Goal: Use online tool/utility: Use online tool/utility

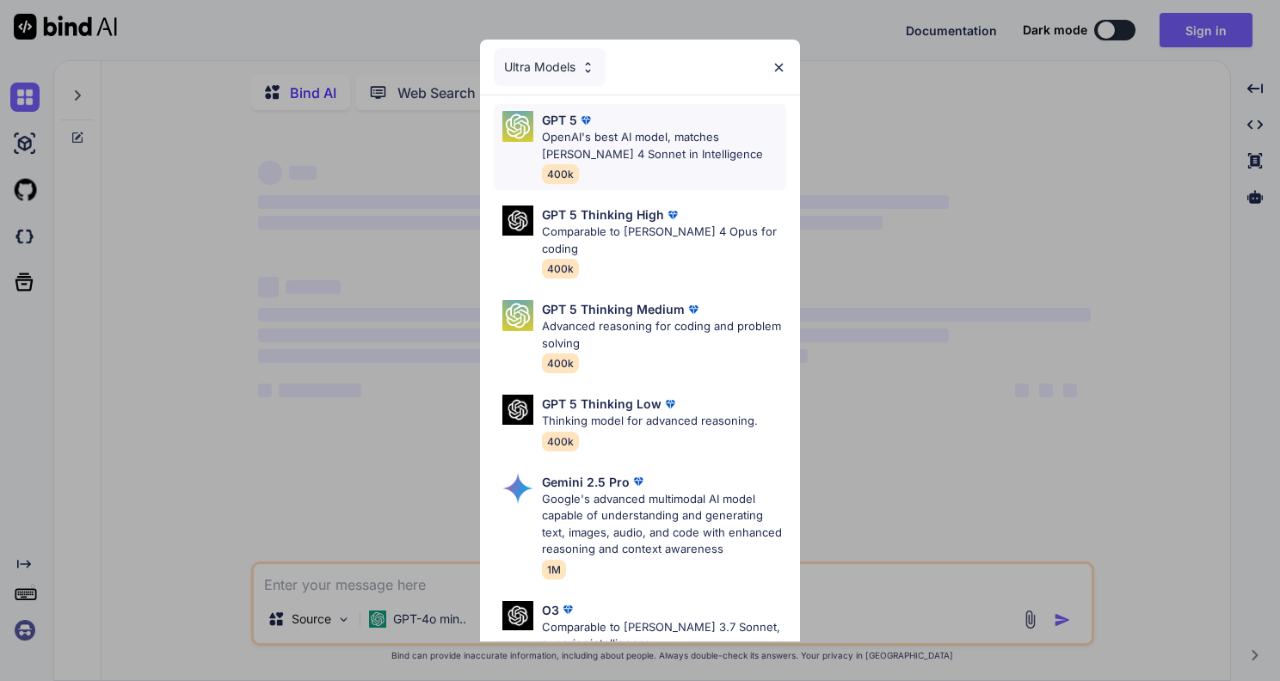
click at [760, 142] on p "OpenAI's best AI model, matches [PERSON_NAME] 4 Sonnet in Intelligence" at bounding box center [664, 146] width 244 height 34
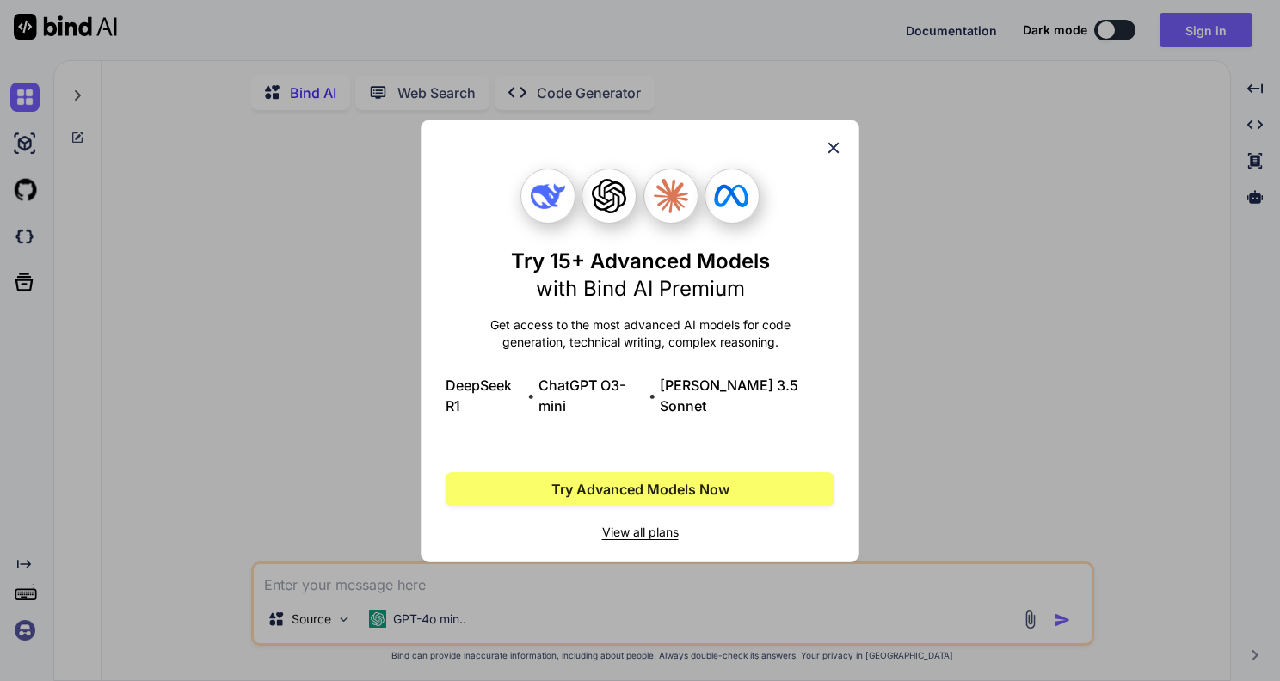
click at [833, 155] on icon at bounding box center [833, 147] width 19 height 19
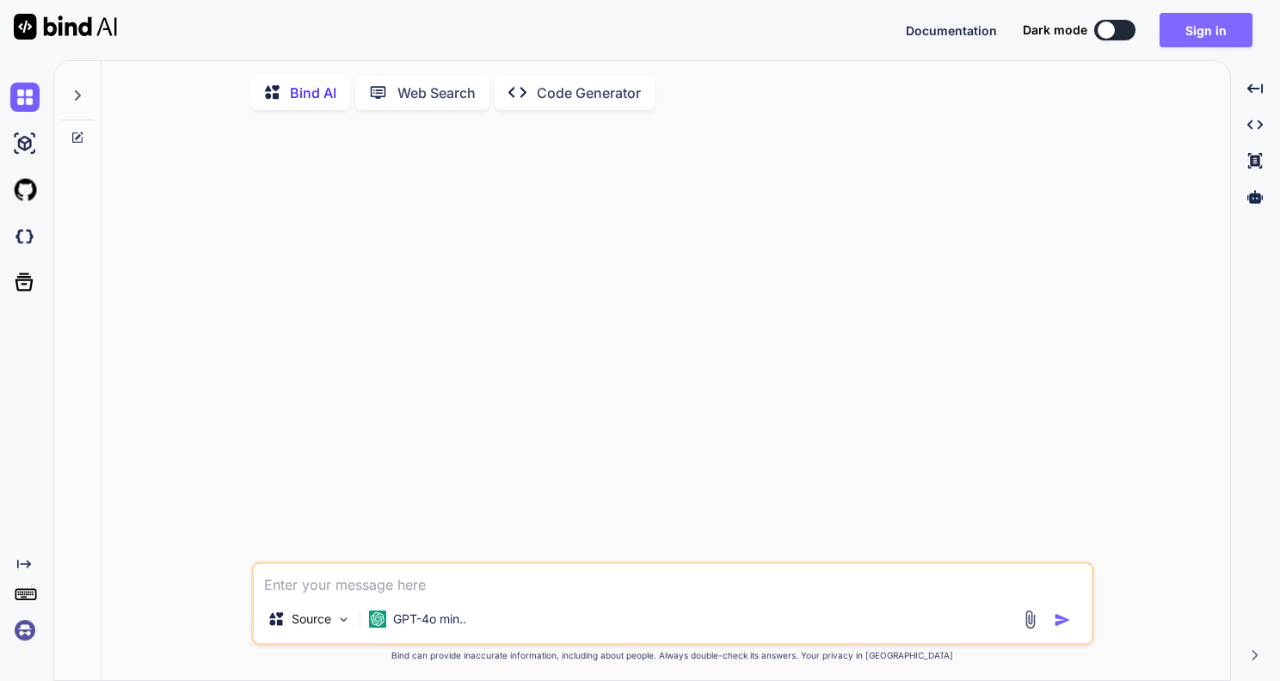
type textarea "x"
click at [1184, 41] on button "Sign in" at bounding box center [1205, 30] width 93 height 34
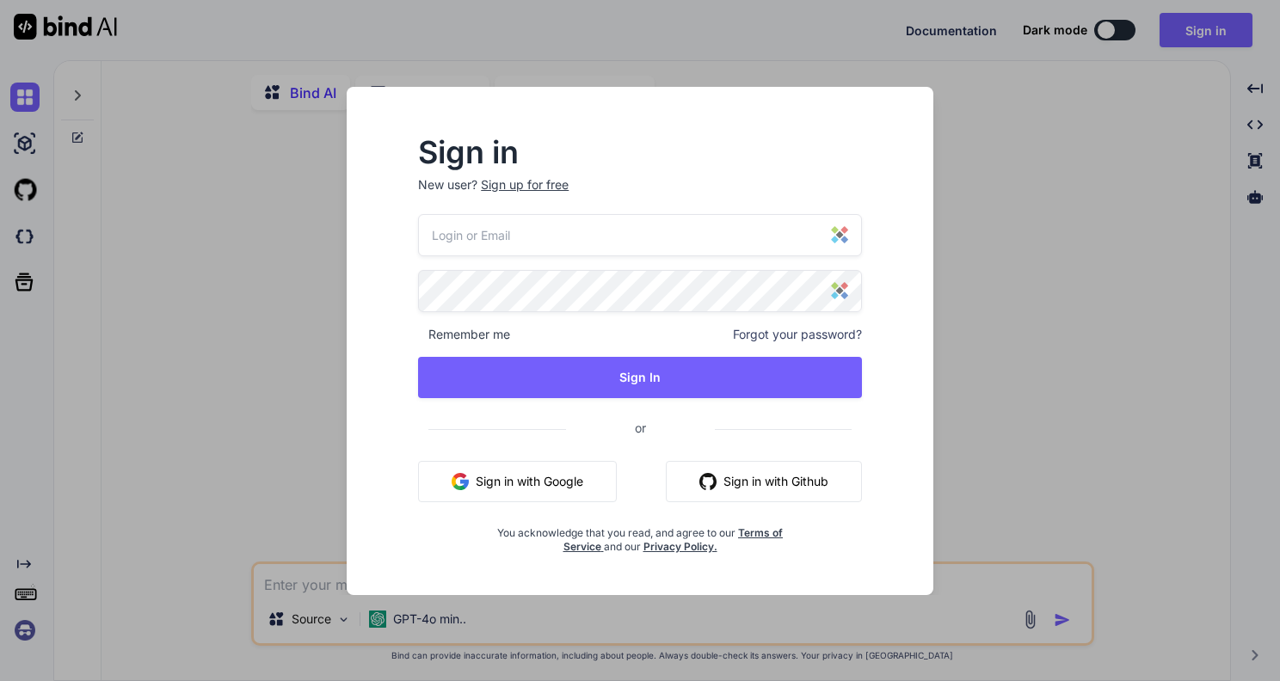
click at [668, 253] on input "email" at bounding box center [640, 235] width 444 height 42
type input "[EMAIL_ADDRESS][DOMAIN_NAME]"
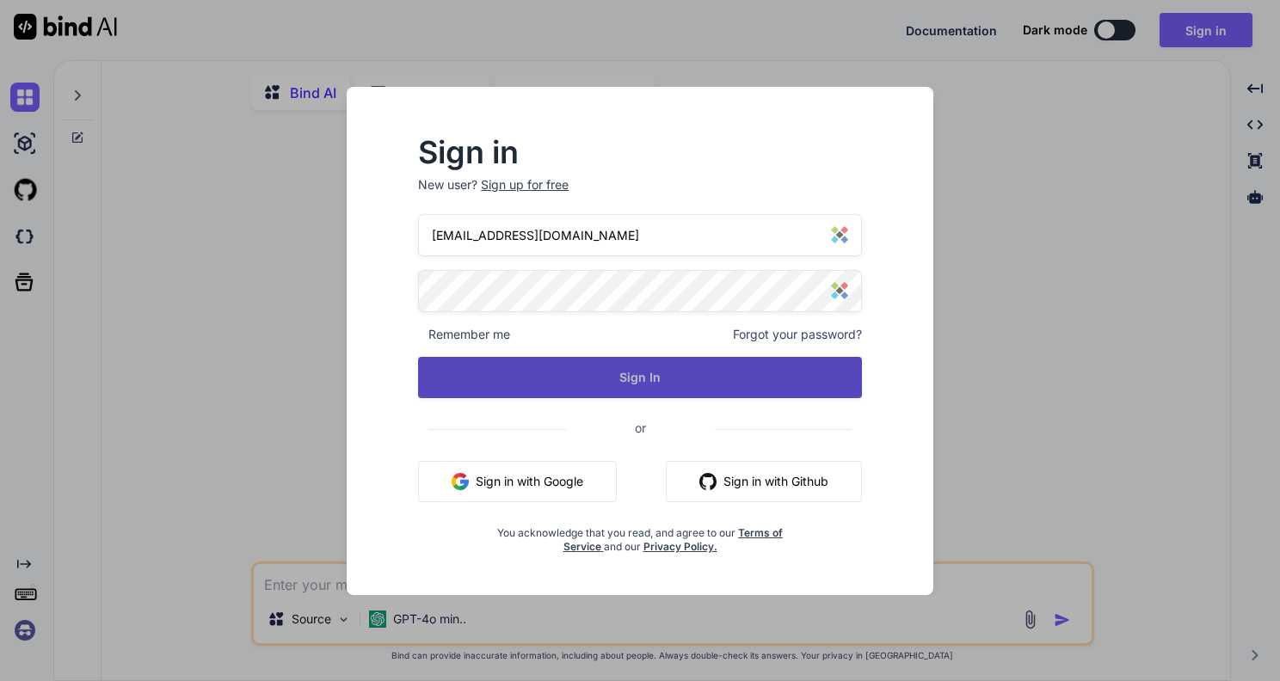
click at [664, 378] on button "Sign In" at bounding box center [640, 377] width 444 height 41
click at [622, 381] on button "Sign In" at bounding box center [640, 377] width 444 height 41
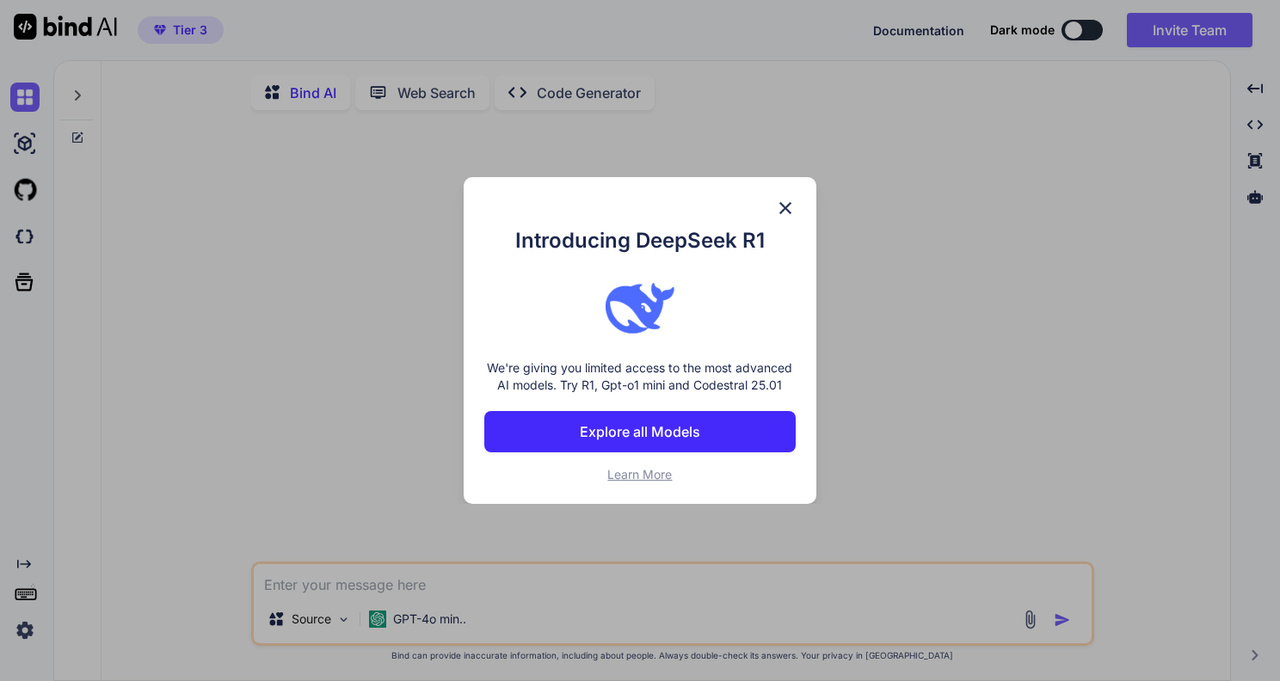
click at [796, 210] on div "Introducing DeepSeek R1 We're giving you limited access to the most advanced AI…" at bounding box center [640, 340] width 352 height 327
click at [790, 208] on img at bounding box center [785, 208] width 21 height 21
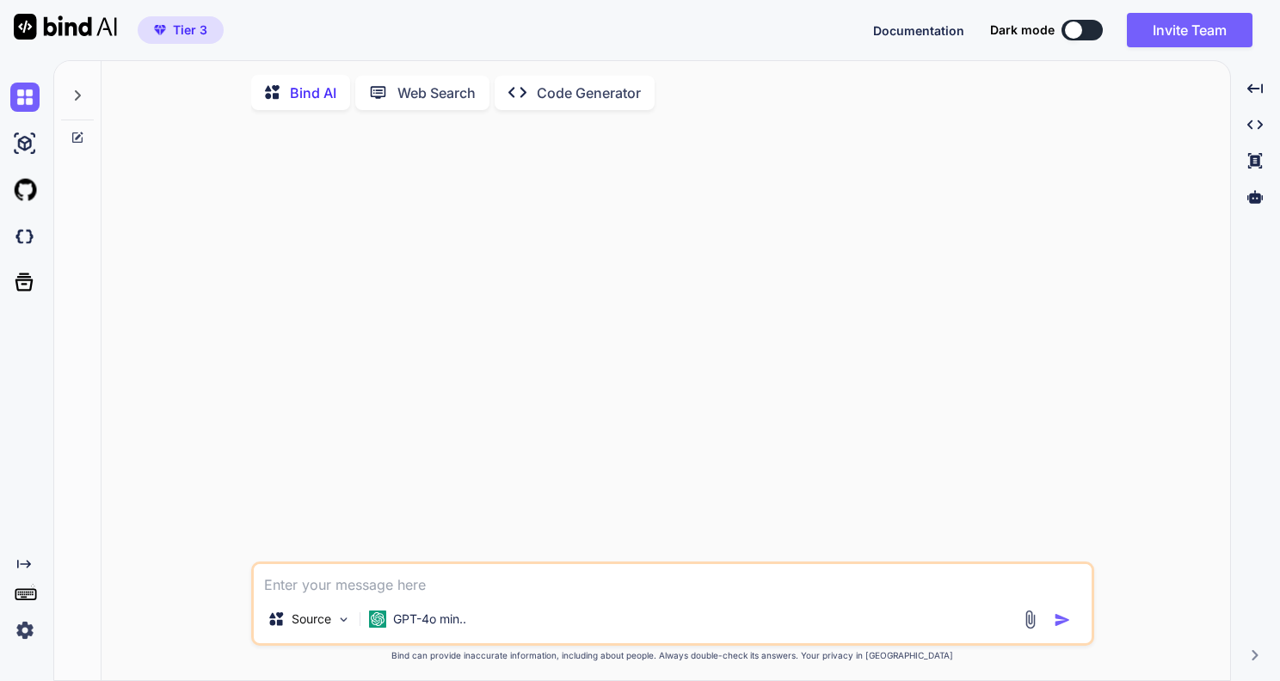
click at [294, 89] on p "Bind AI" at bounding box center [313, 93] width 46 height 21
click at [77, 95] on icon at bounding box center [78, 96] width 14 height 14
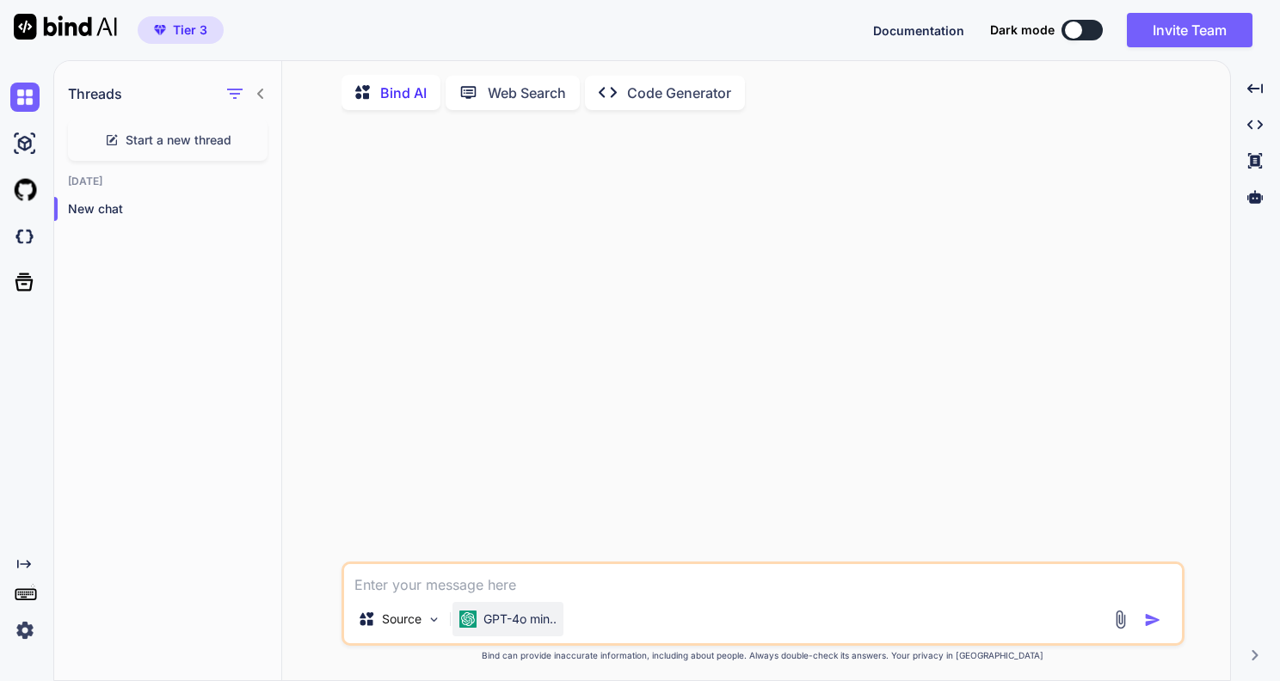
click at [486, 618] on p "GPT-4o min.." at bounding box center [519, 619] width 73 height 17
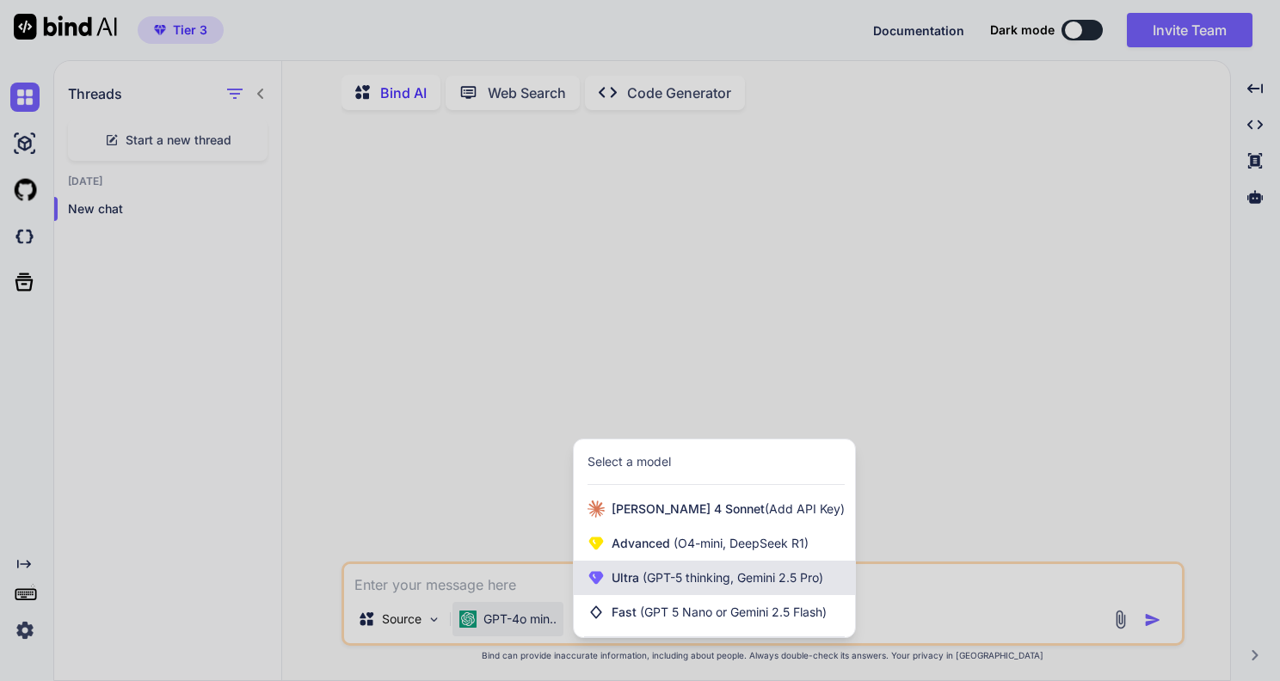
click at [705, 569] on div "Ultra (GPT-5 thinking, Gemini 2.5 Pro)" at bounding box center [714, 578] width 281 height 34
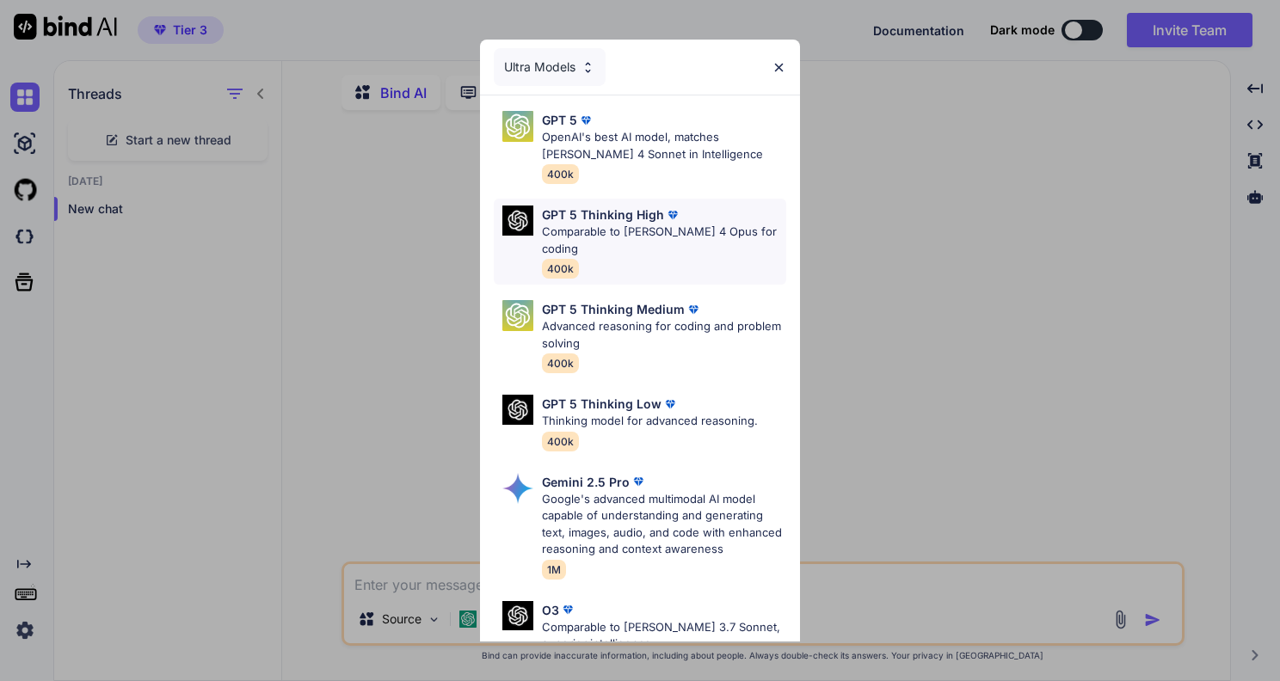
click at [697, 241] on div "GPT 5 Thinking High Comparable to [PERSON_NAME] 4 Opus for coding 400k" at bounding box center [664, 242] width 244 height 72
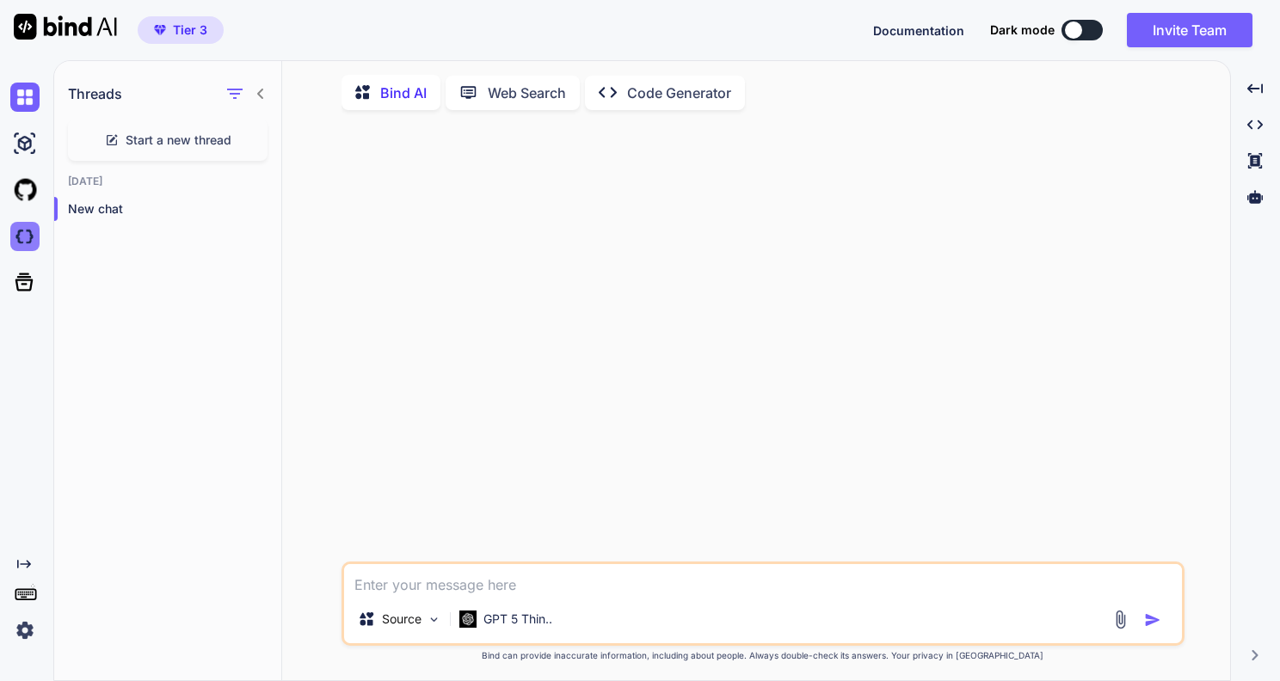
click at [27, 242] on img at bounding box center [24, 236] width 29 height 29
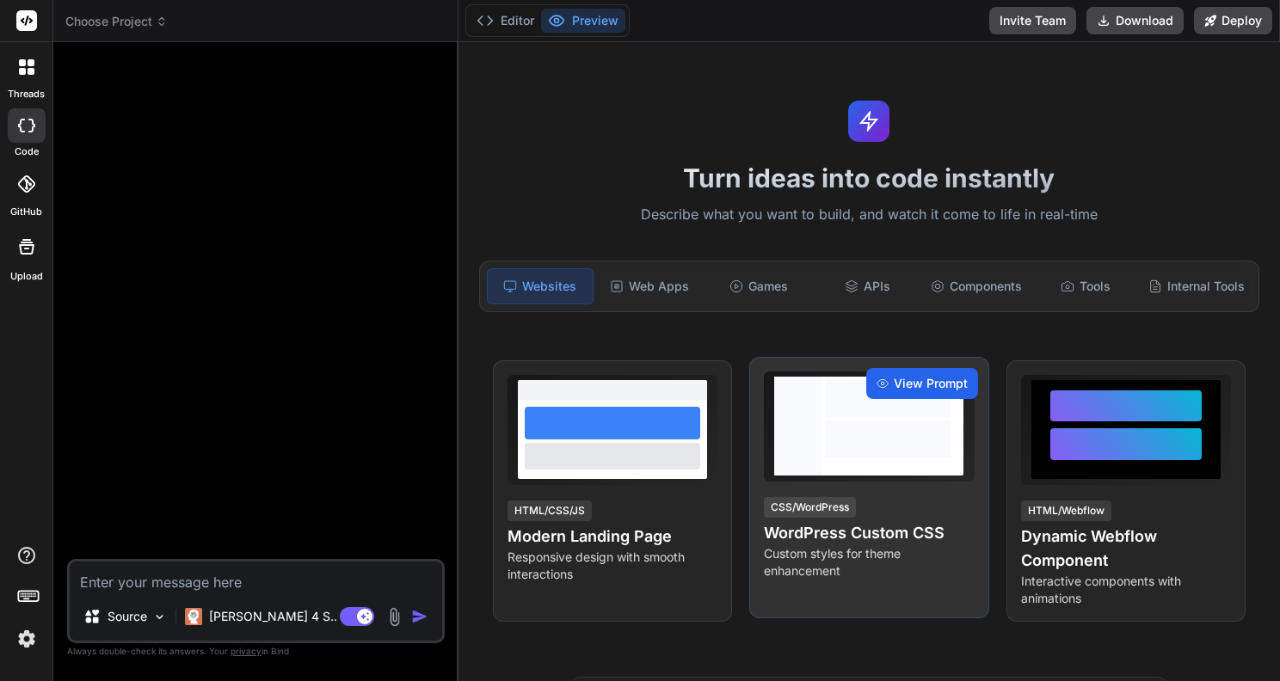
click at [894, 388] on span "View Prompt" at bounding box center [931, 383] width 74 height 17
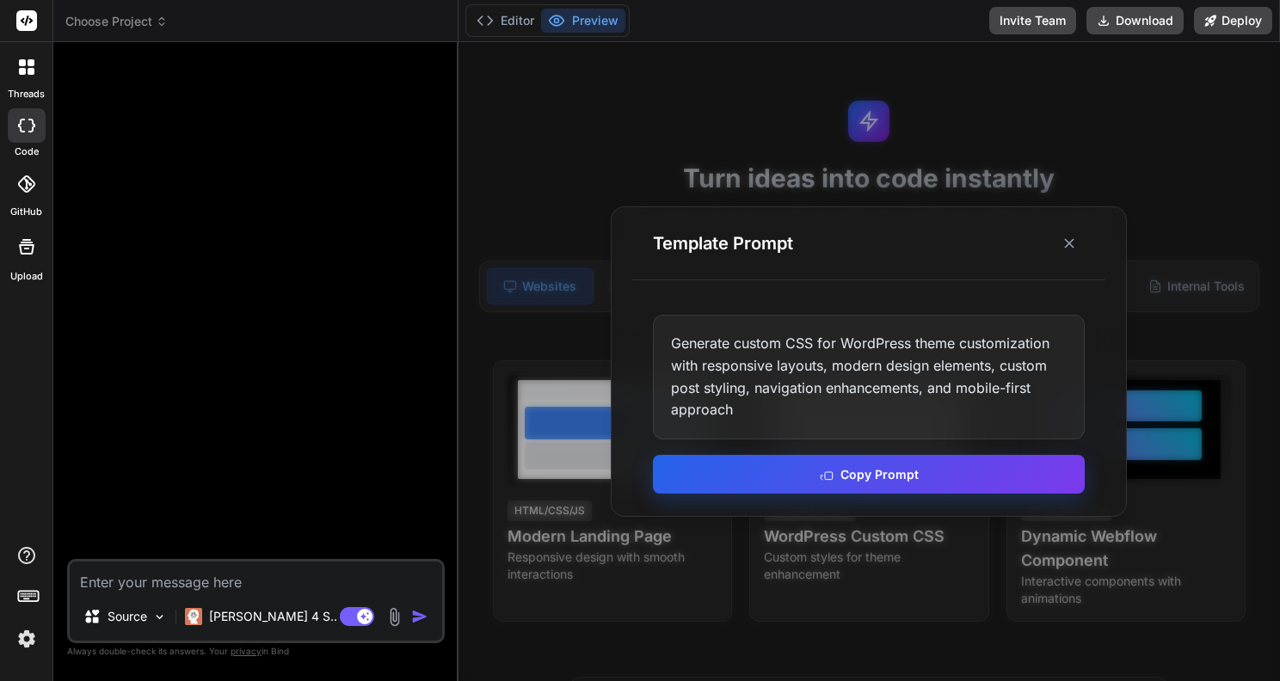
click at [885, 470] on button "Copy Prompt" at bounding box center [869, 474] width 432 height 39
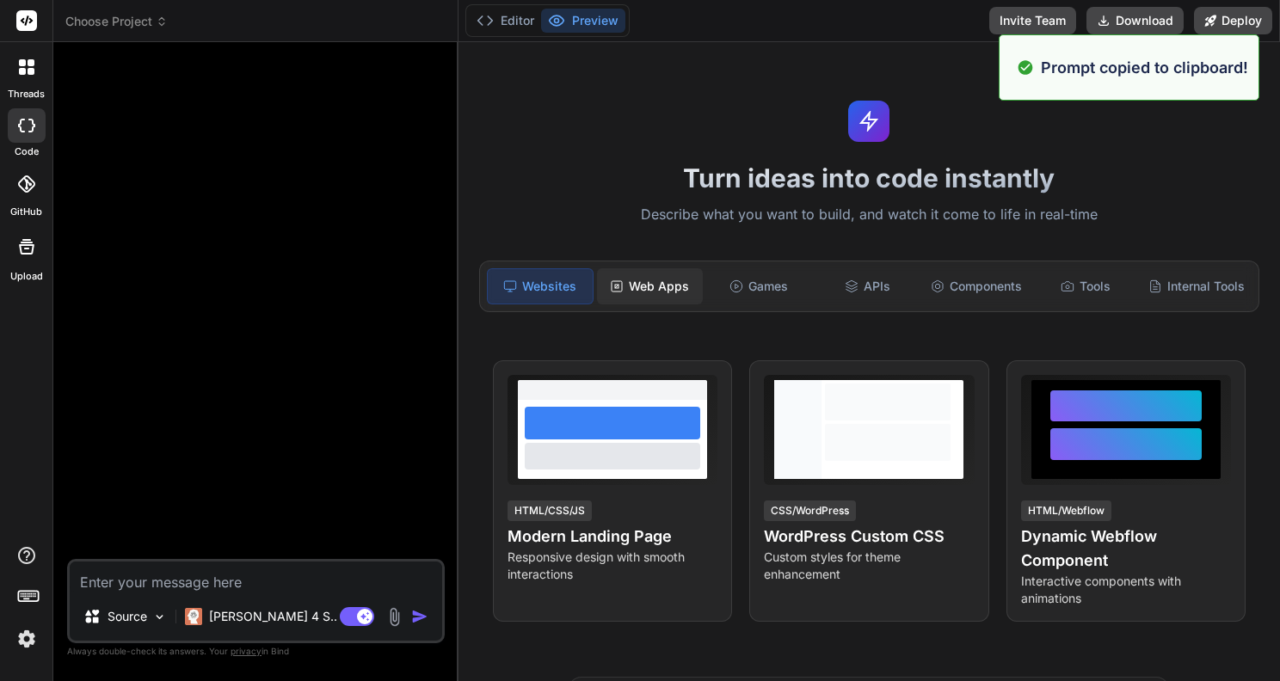
click at [656, 290] on div "Web Apps" at bounding box center [650, 286] width 106 height 36
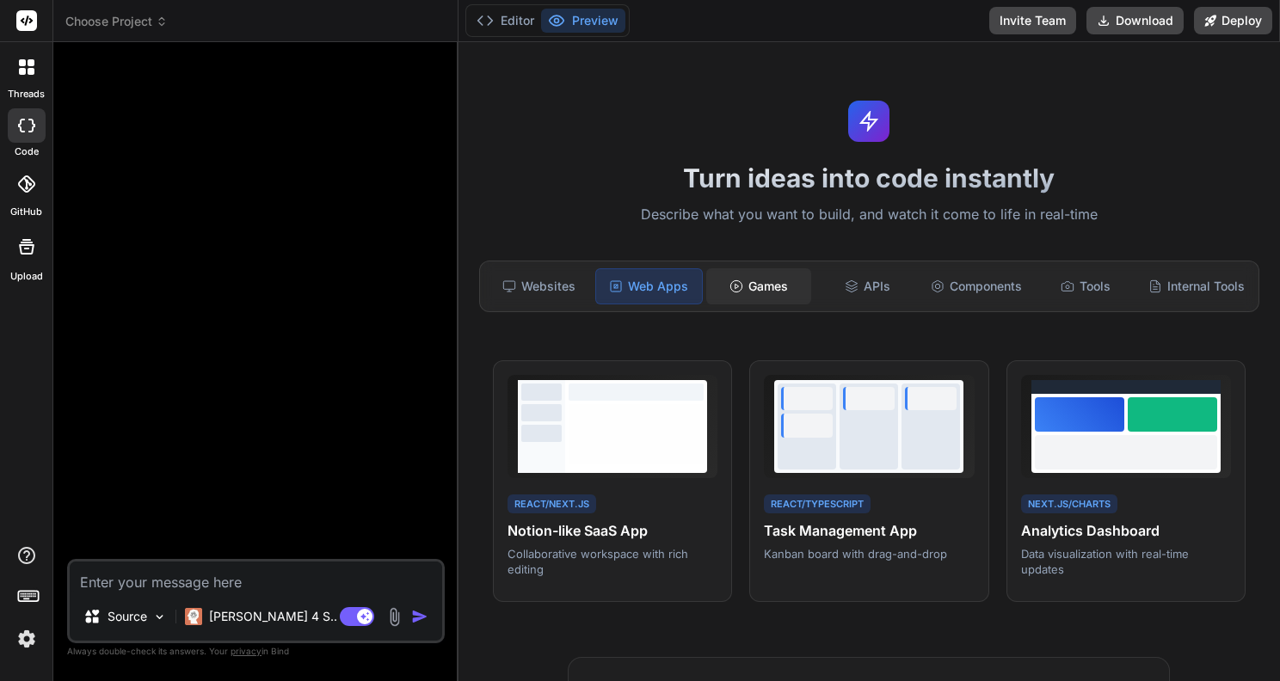
click at [766, 282] on div "Games" at bounding box center [759, 286] width 106 height 36
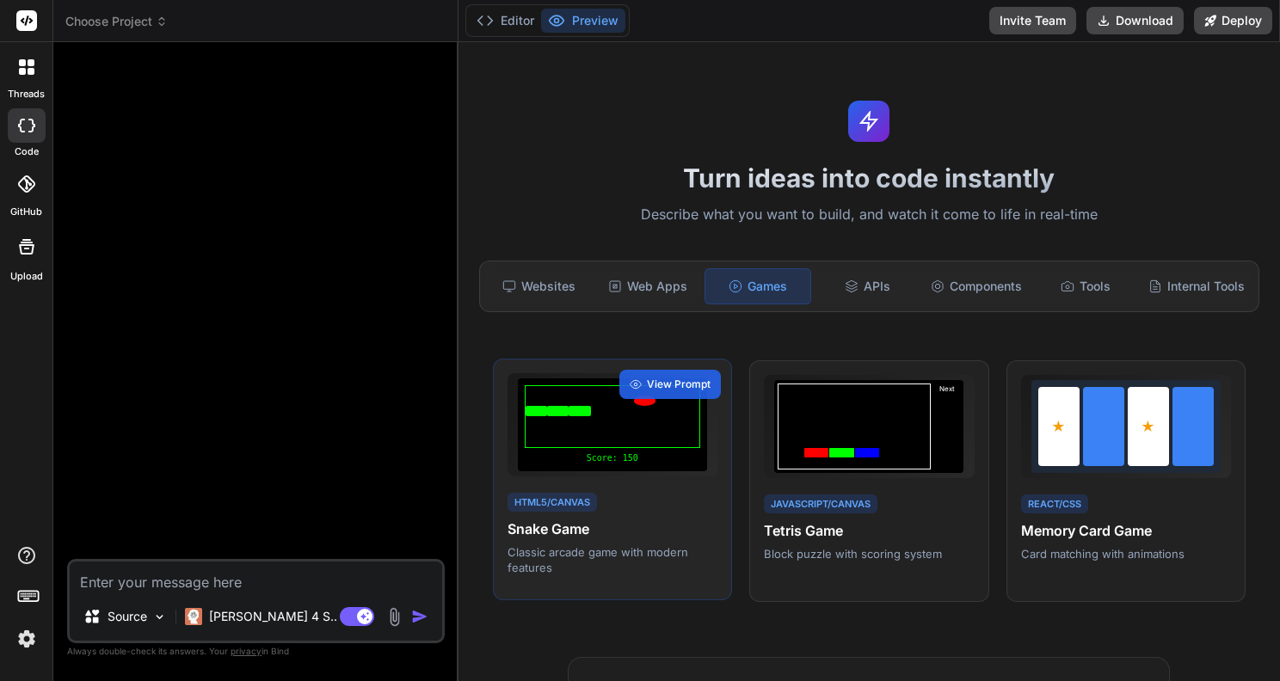
click at [634, 400] on div at bounding box center [645, 401] width 22 height 10
click at [677, 384] on span "View Prompt" at bounding box center [679, 384] width 64 height 15
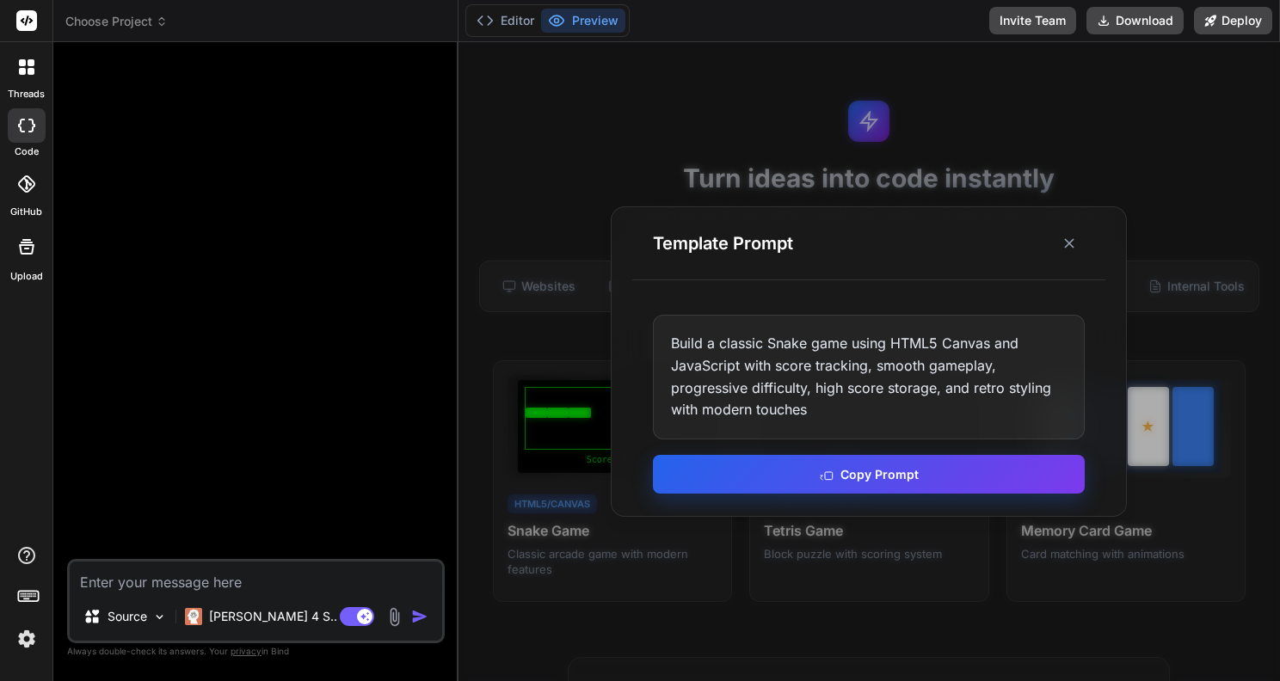
click at [775, 463] on button "Copy Prompt" at bounding box center [869, 474] width 432 height 39
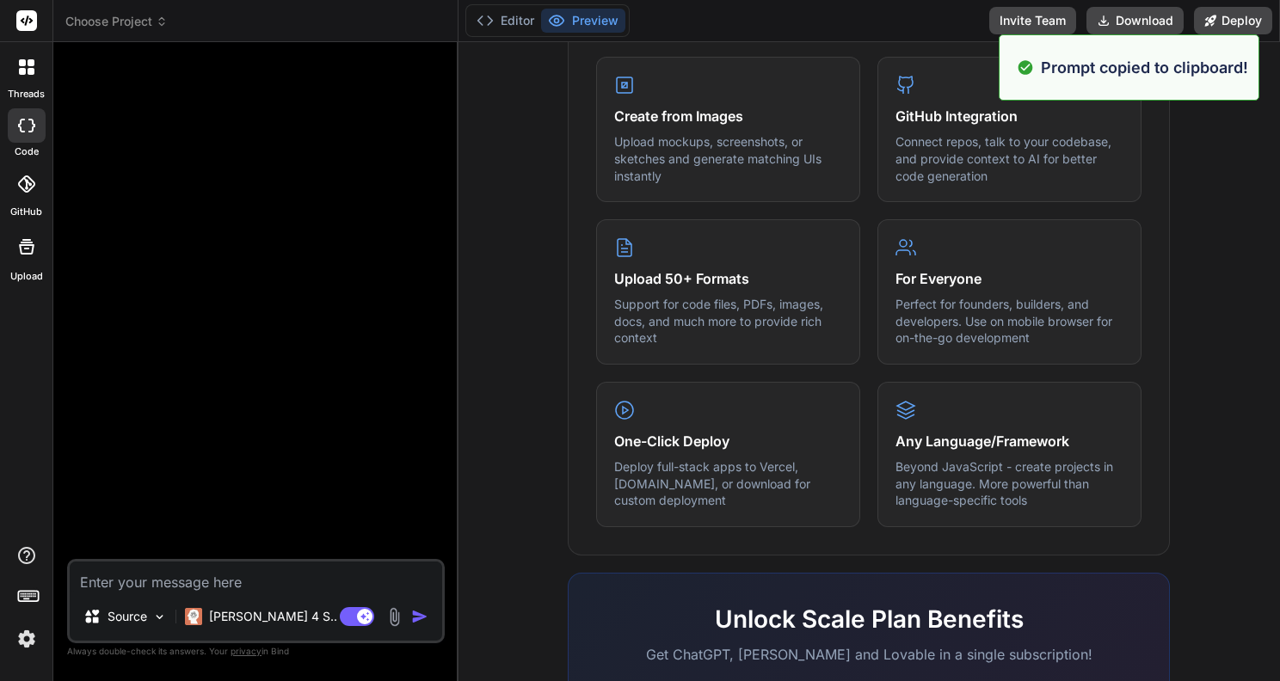
scroll to position [981, 0]
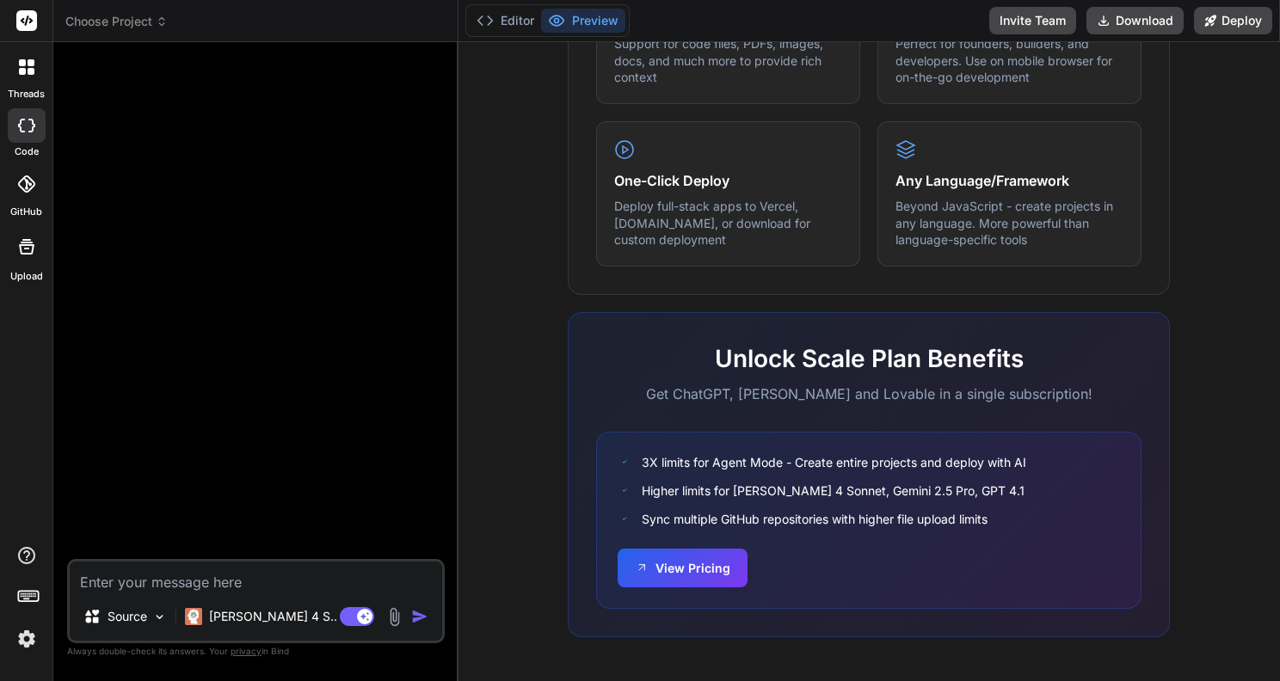
click at [295, 572] on textarea at bounding box center [256, 577] width 372 height 31
paste textarea "Build a classic Snake game using HTML5 Canvas and JavaScript with score trackin…"
type textarea "x"
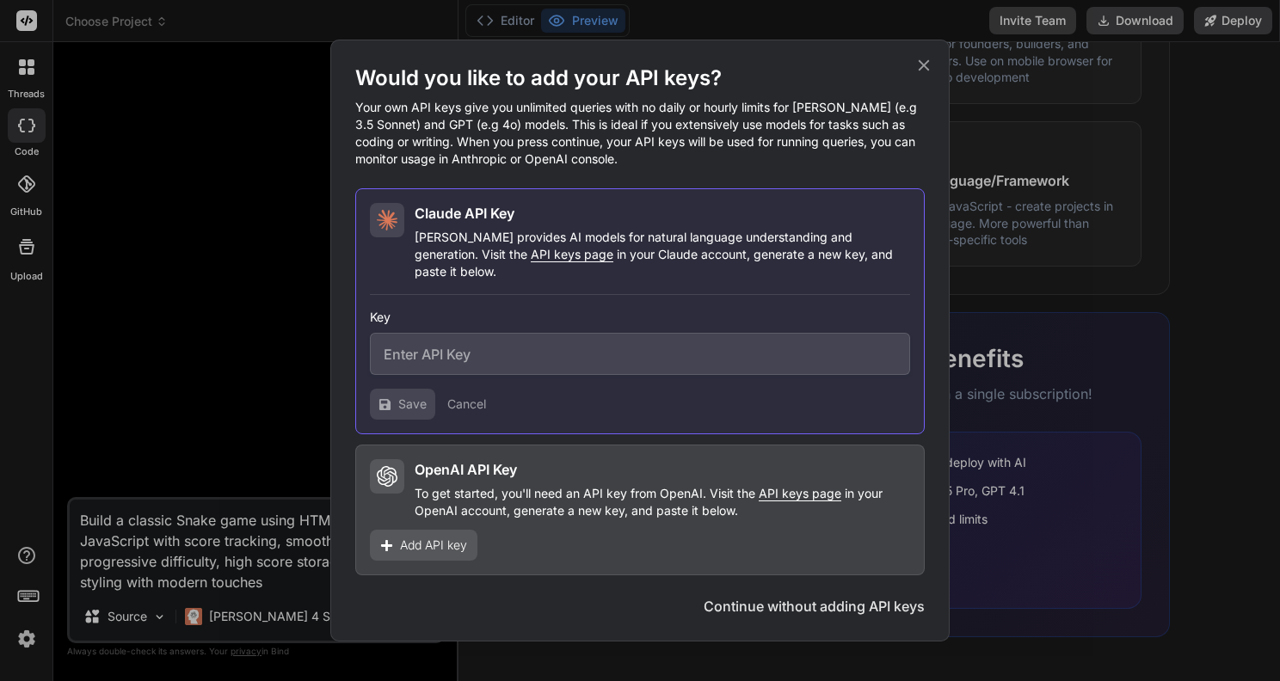
type textarea "Build a classic Snake game using HTML5 Canvas and JavaScript with score trackin…"
click at [870, 601] on button "Continue without adding API keys" at bounding box center [814, 606] width 221 height 21
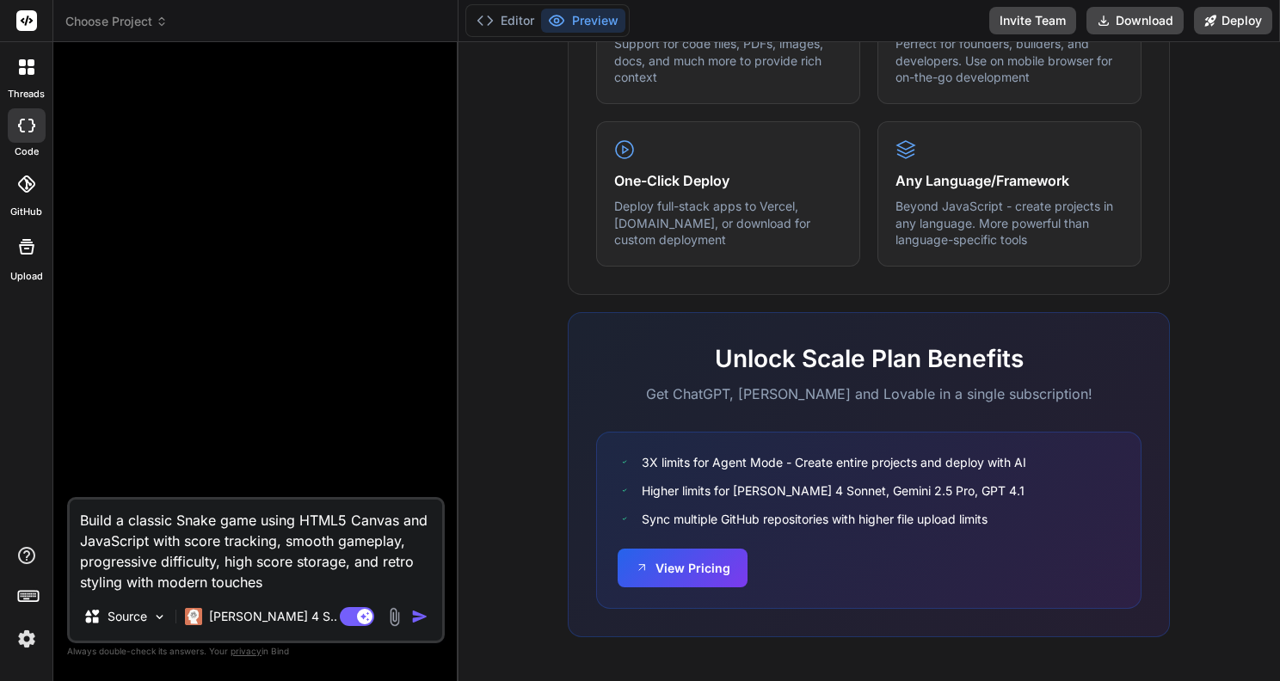
click at [418, 616] on img "button" at bounding box center [419, 616] width 17 height 17
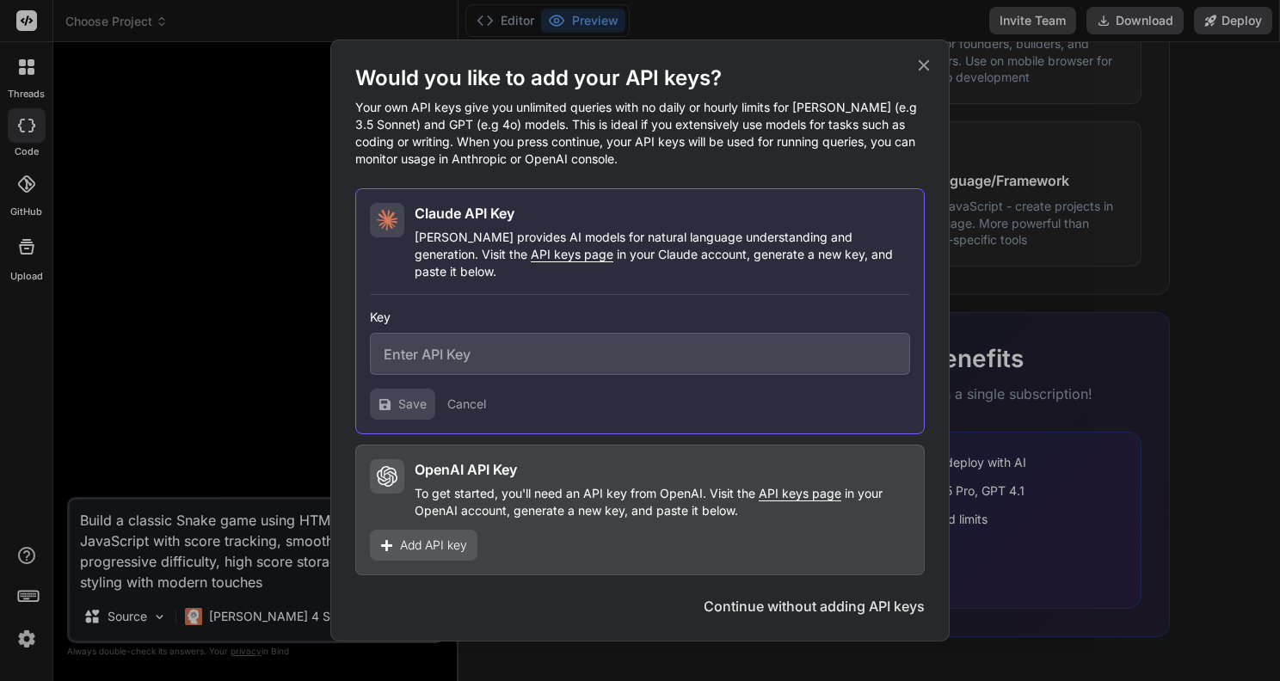
click at [747, 599] on button "Continue without adding API keys" at bounding box center [814, 606] width 221 height 21
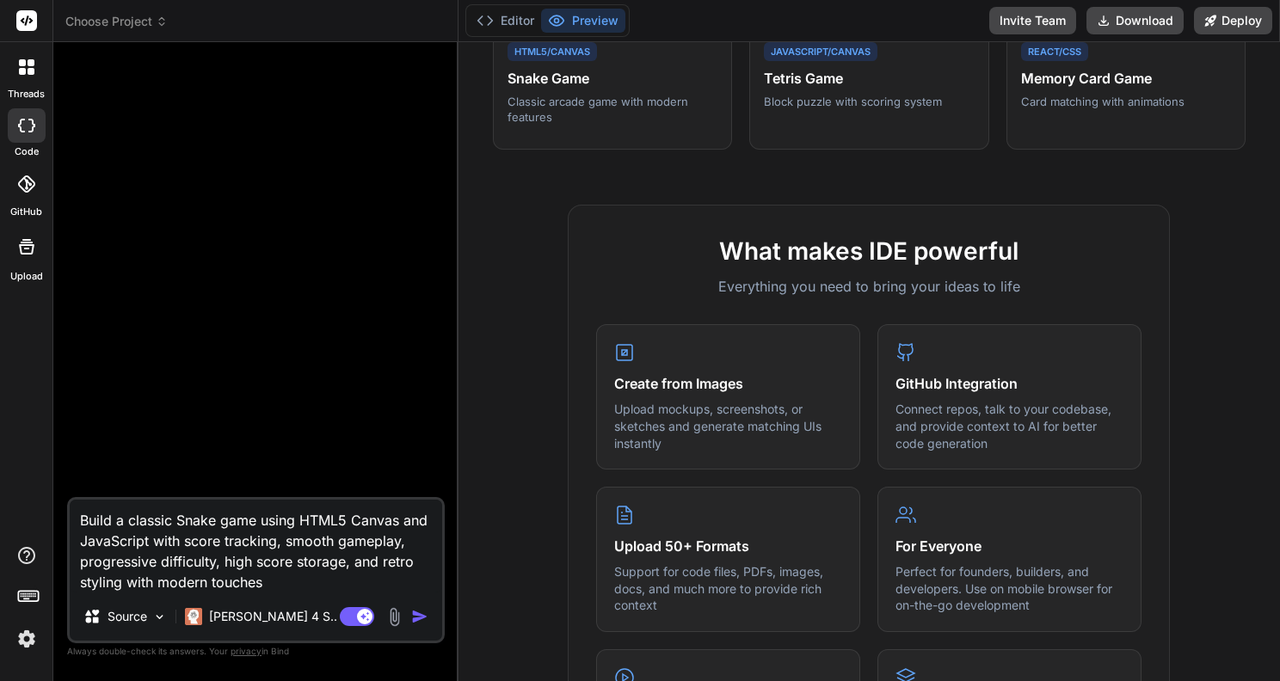
scroll to position [382, 0]
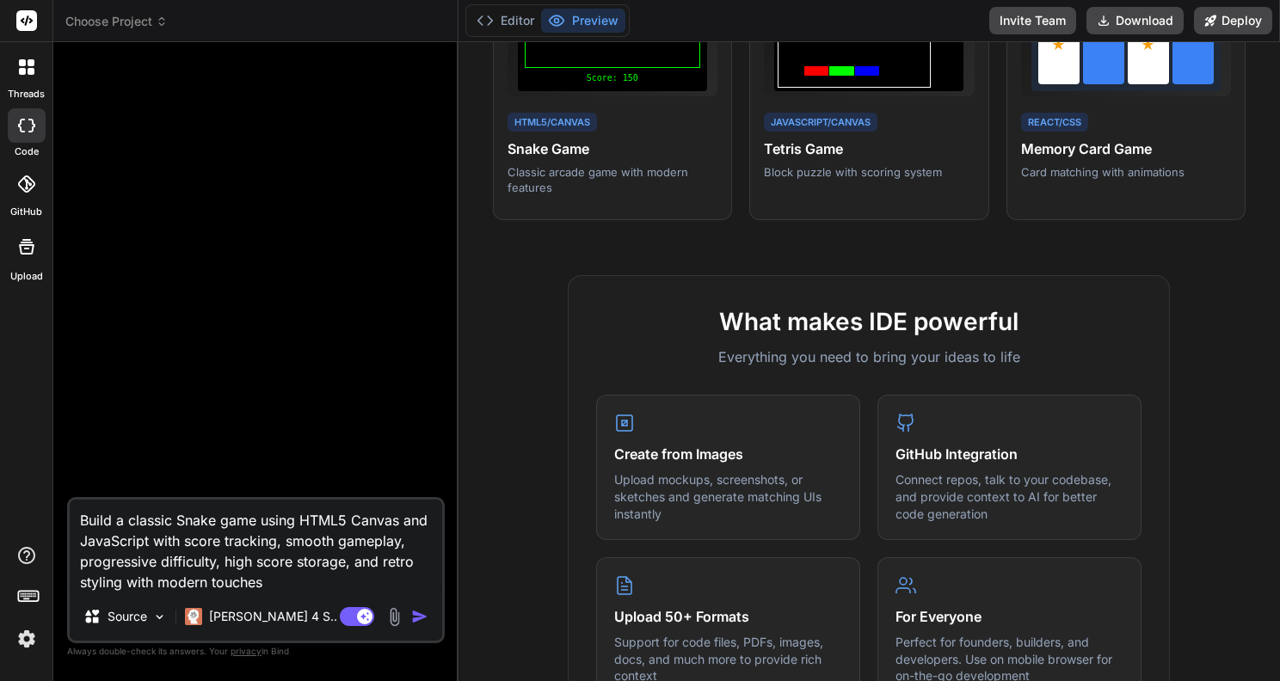
click at [15, 636] on img at bounding box center [26, 638] width 29 height 29
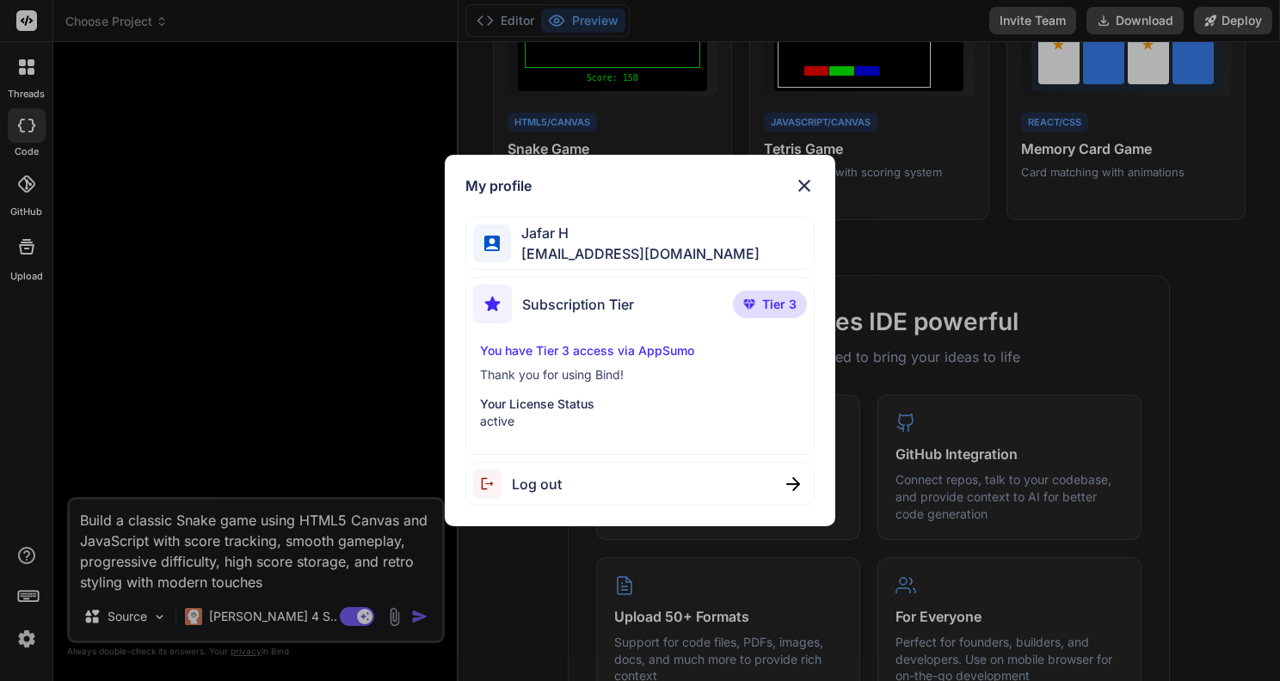
click at [587, 354] on p "You have Tier 3 access via AppSumo" at bounding box center [640, 350] width 321 height 17
click at [803, 196] on div "My profile Jafar H techlancepro@gmail.com Subscription Tier Tier 3 You have Tie…" at bounding box center [640, 341] width 391 height 372
click at [803, 179] on img at bounding box center [804, 185] width 21 height 21
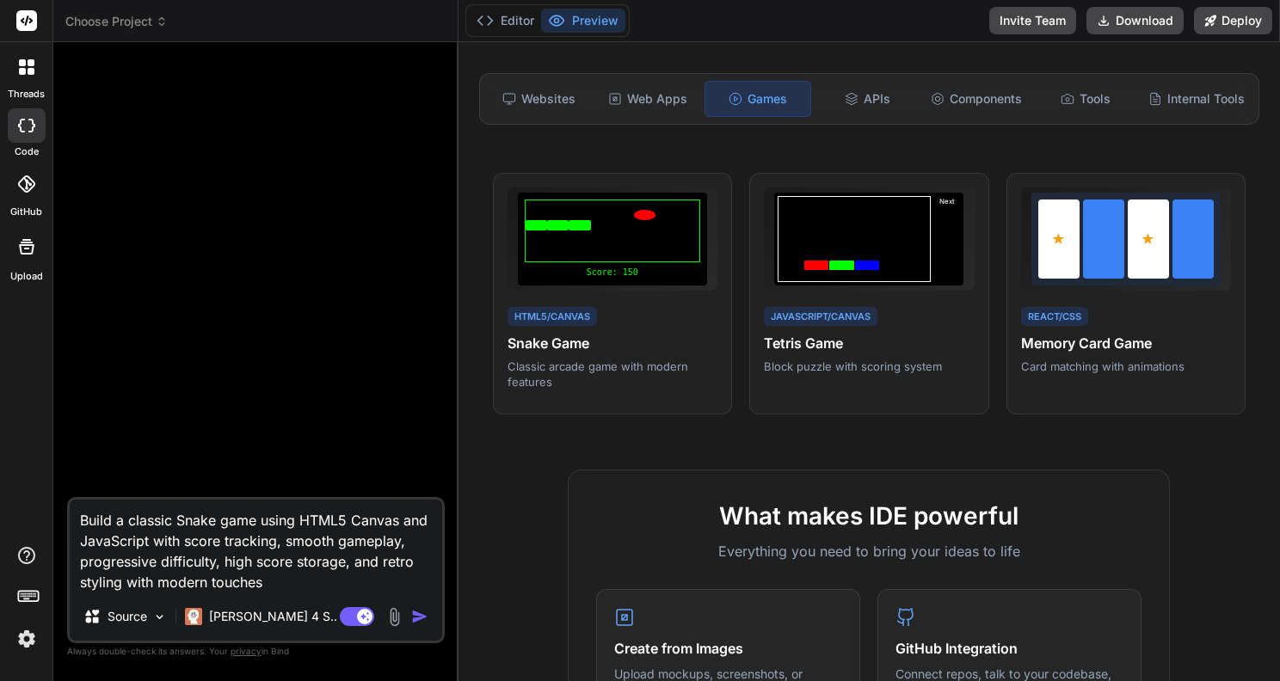
scroll to position [0, 0]
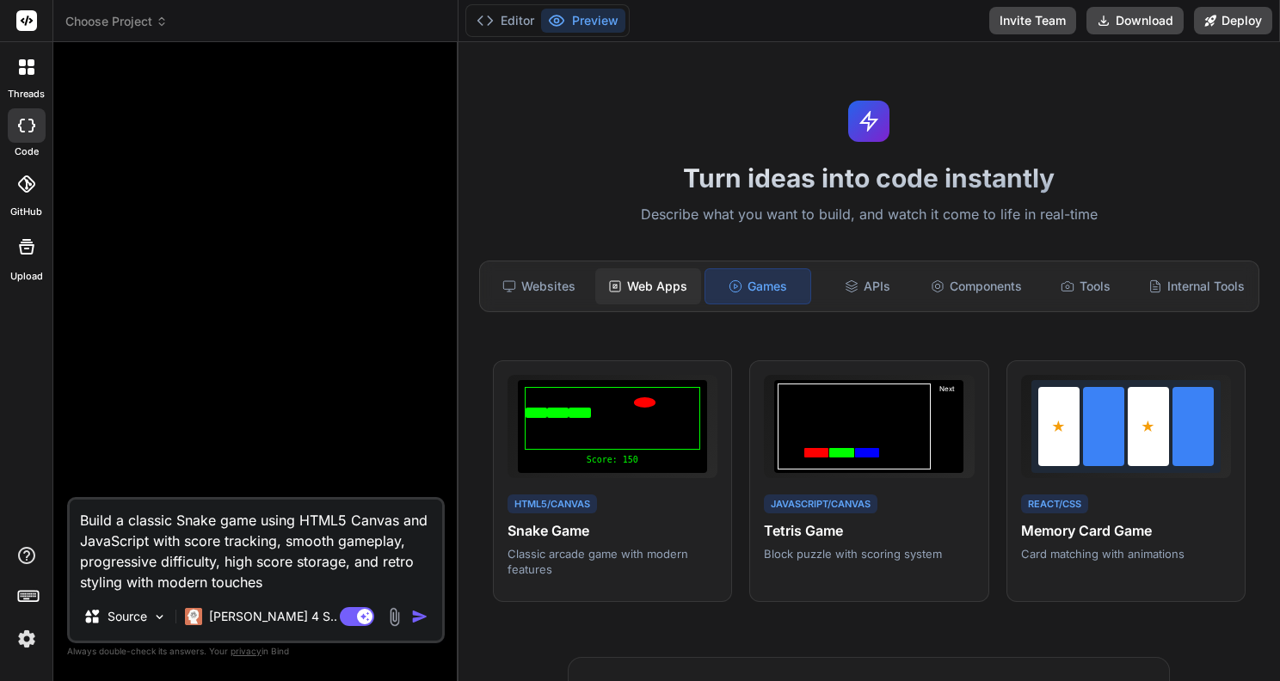
click at [647, 297] on div "Web Apps" at bounding box center [648, 286] width 106 height 36
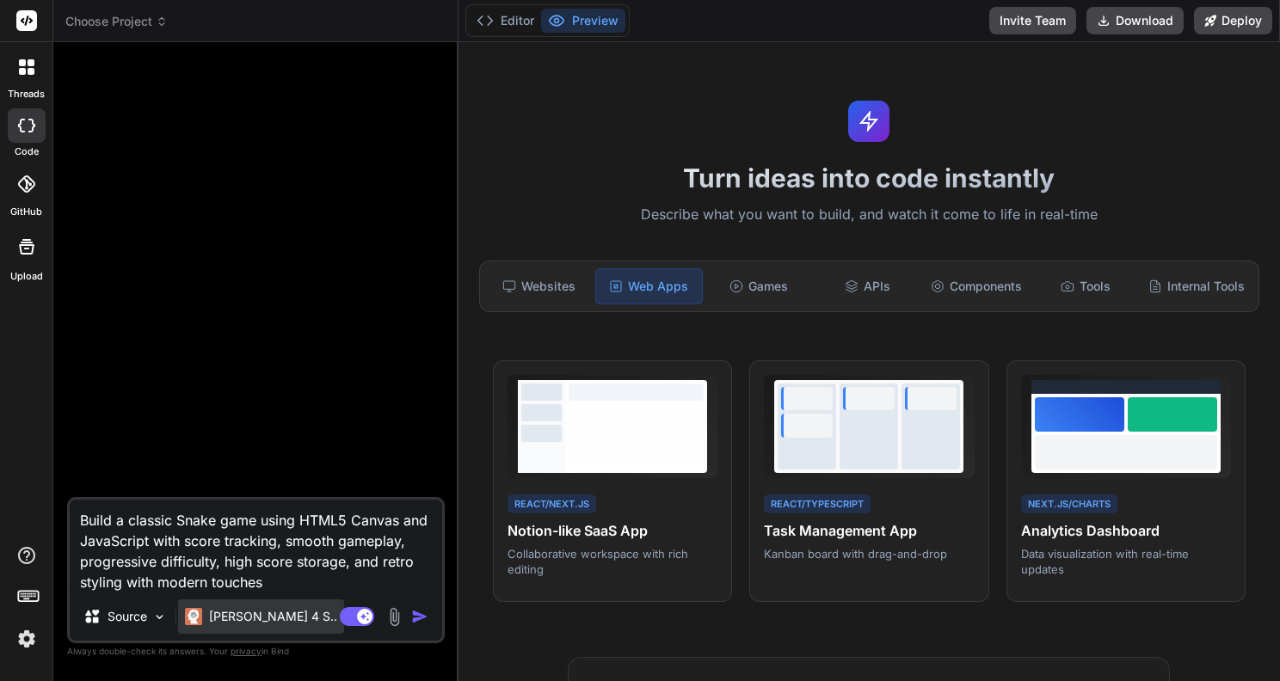
click at [232, 607] on div "Claude 4 S.." at bounding box center [261, 617] width 166 height 34
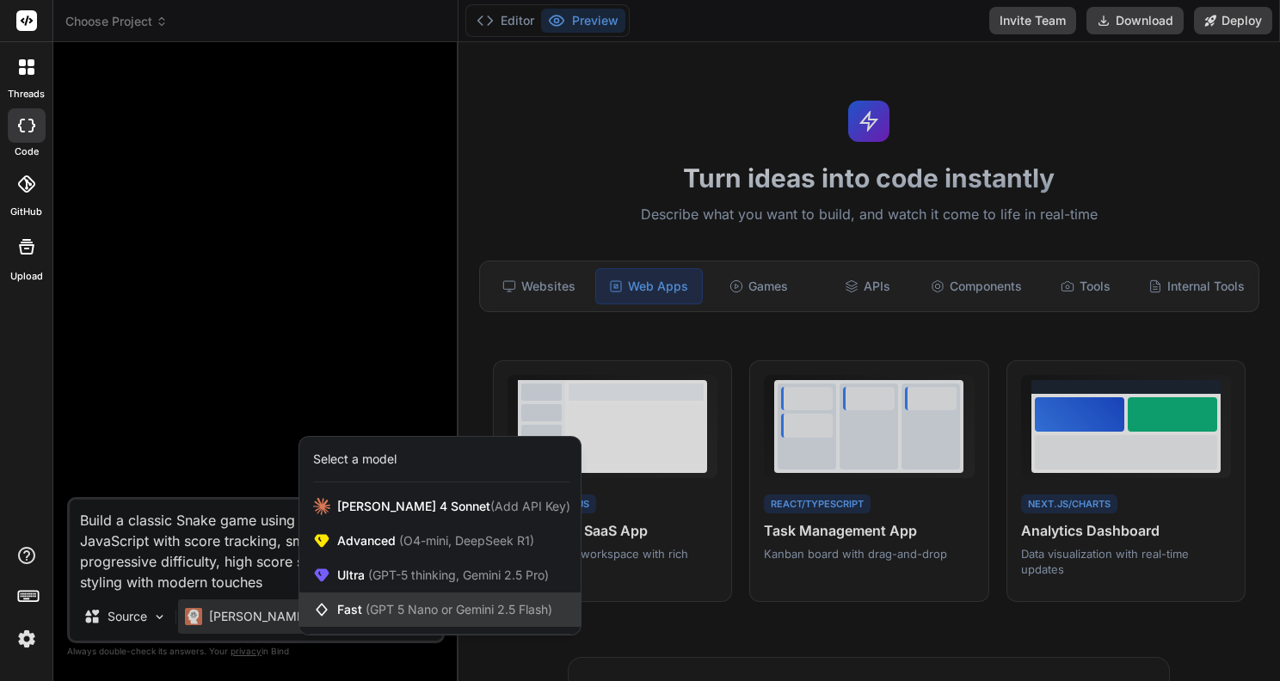
click at [409, 594] on div "Fast (GPT 5 Nano or Gemini 2.5 Flash)" at bounding box center [439, 610] width 281 height 34
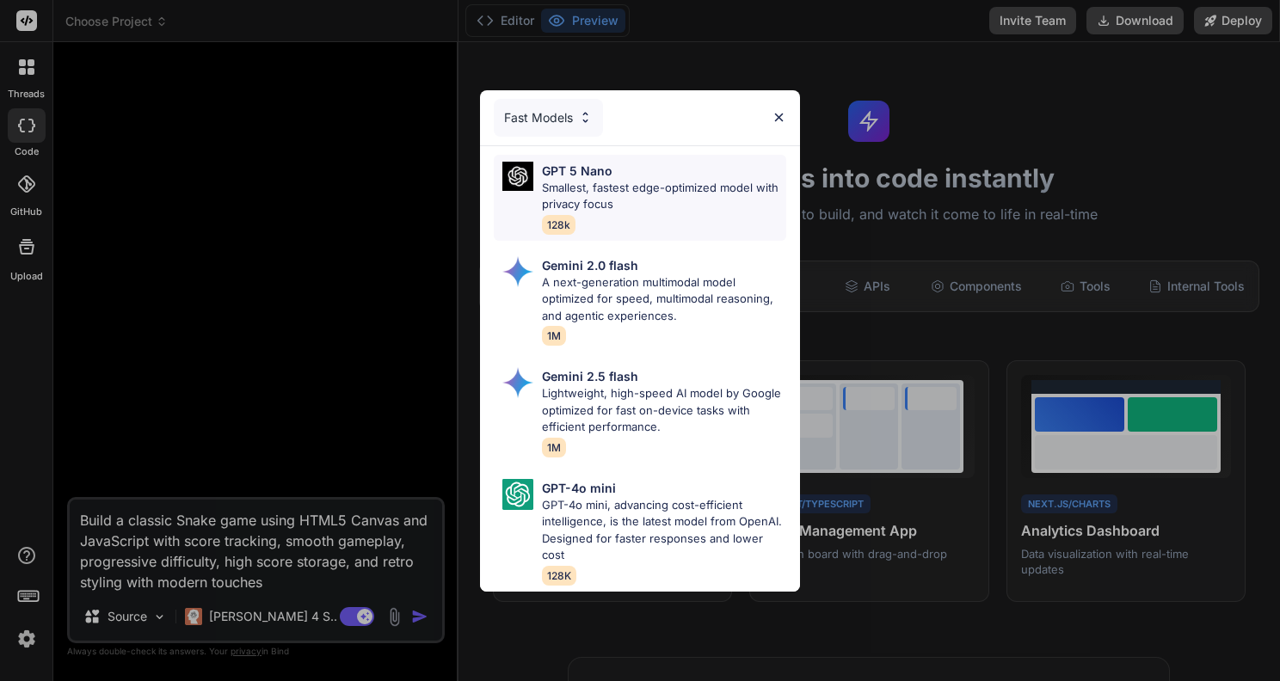
click at [629, 204] on p "Smallest, fastest edge-optimized model with privacy focus" at bounding box center [664, 197] width 244 height 34
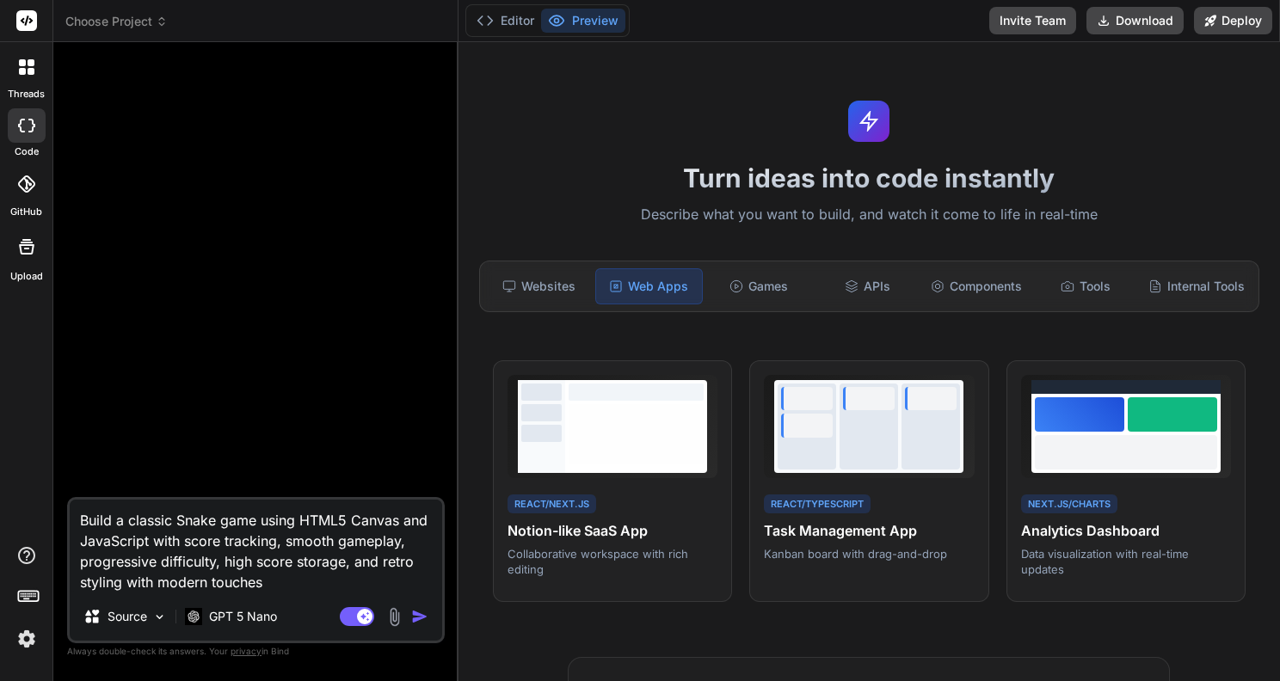
click at [414, 613] on img "button" at bounding box center [419, 616] width 17 height 17
type textarea "x"
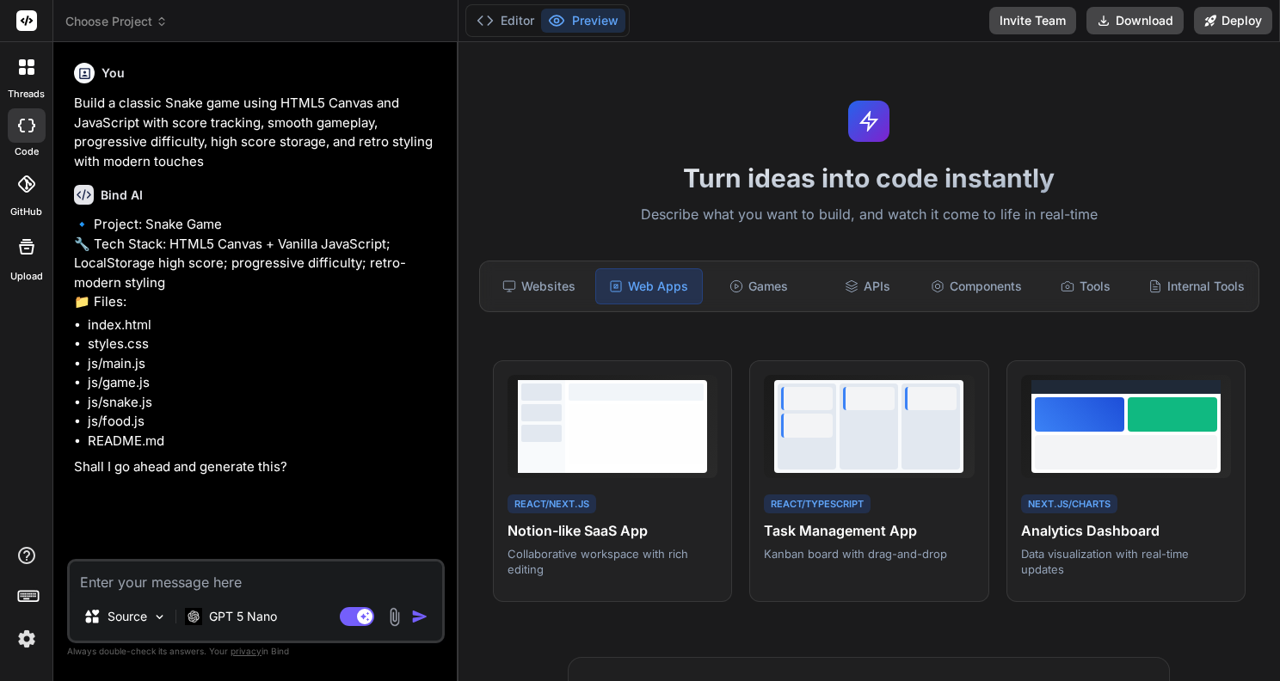
type textarea "x"
click at [570, 15] on button "Preview" at bounding box center [583, 21] width 84 height 24
click at [142, 321] on li "index.html" at bounding box center [265, 326] width 354 height 20
click at [173, 325] on li "index.html" at bounding box center [265, 326] width 354 height 20
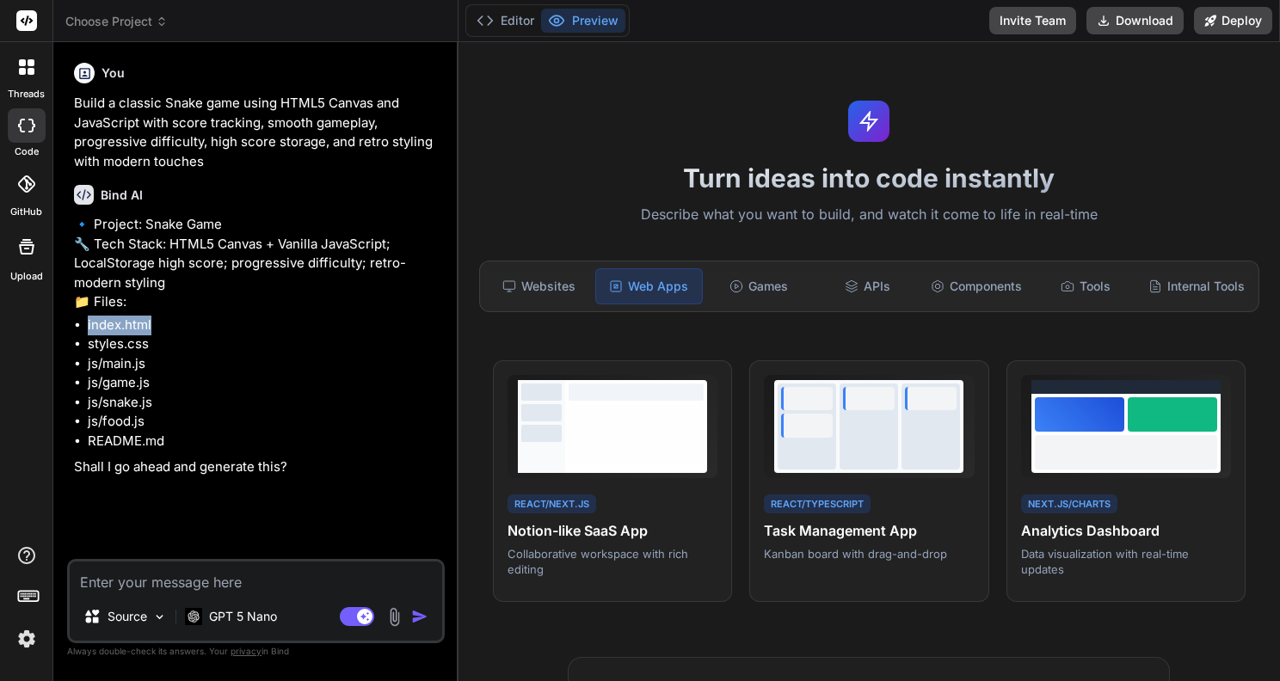
drag, startPoint x: 150, startPoint y: 325, endPoint x: 92, endPoint y: 316, distance: 58.4
click at [92, 316] on li "index.html" at bounding box center [265, 326] width 354 height 20
click at [126, 326] on li "index.html" at bounding box center [265, 326] width 354 height 20
click at [156, 329] on li "index.html" at bounding box center [265, 326] width 354 height 20
drag, startPoint x: 151, startPoint y: 319, endPoint x: 88, endPoint y: 324, distance: 63.9
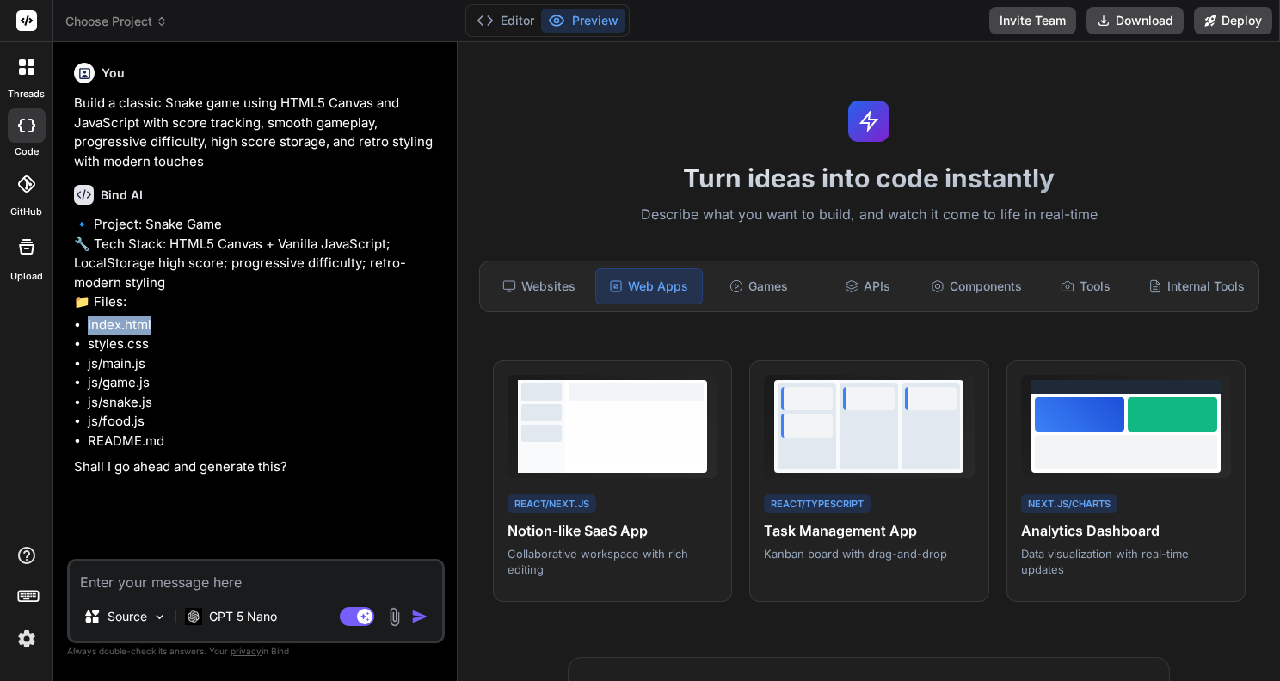
click at [88, 324] on li "index.html" at bounding box center [265, 326] width 354 height 20
copy li "index.html"
